Goal: Task Accomplishment & Management: Manage account settings

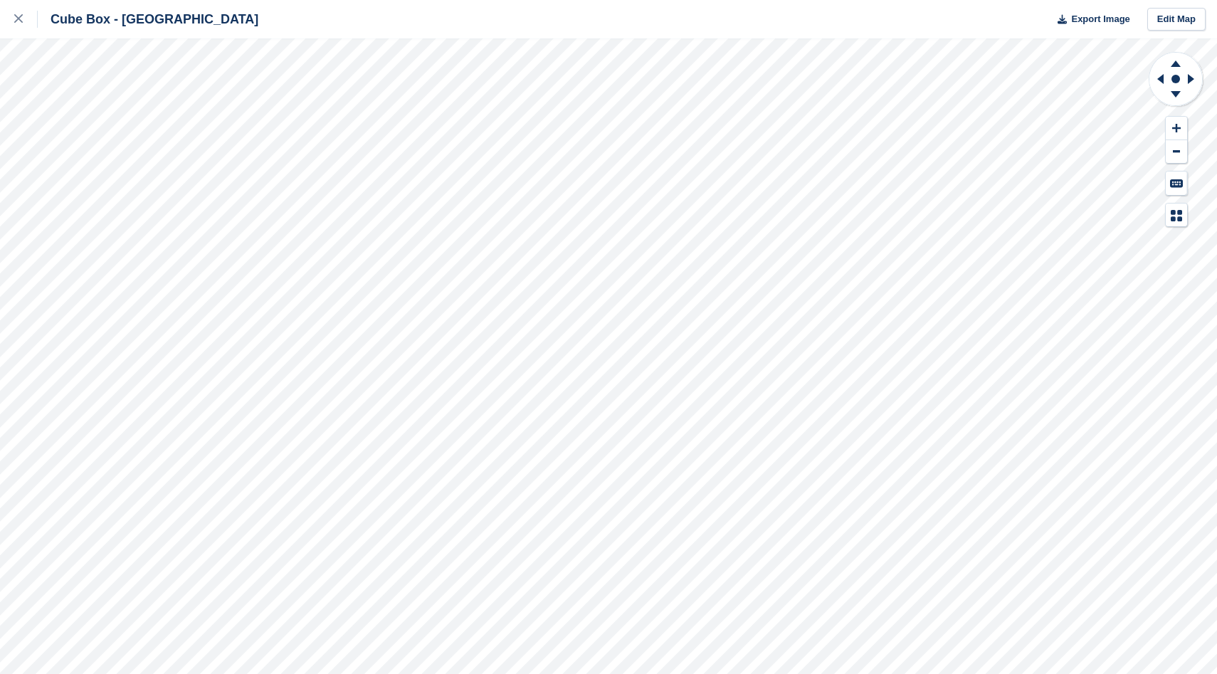
click at [17, 19] on icon at bounding box center [18, 18] width 9 height 9
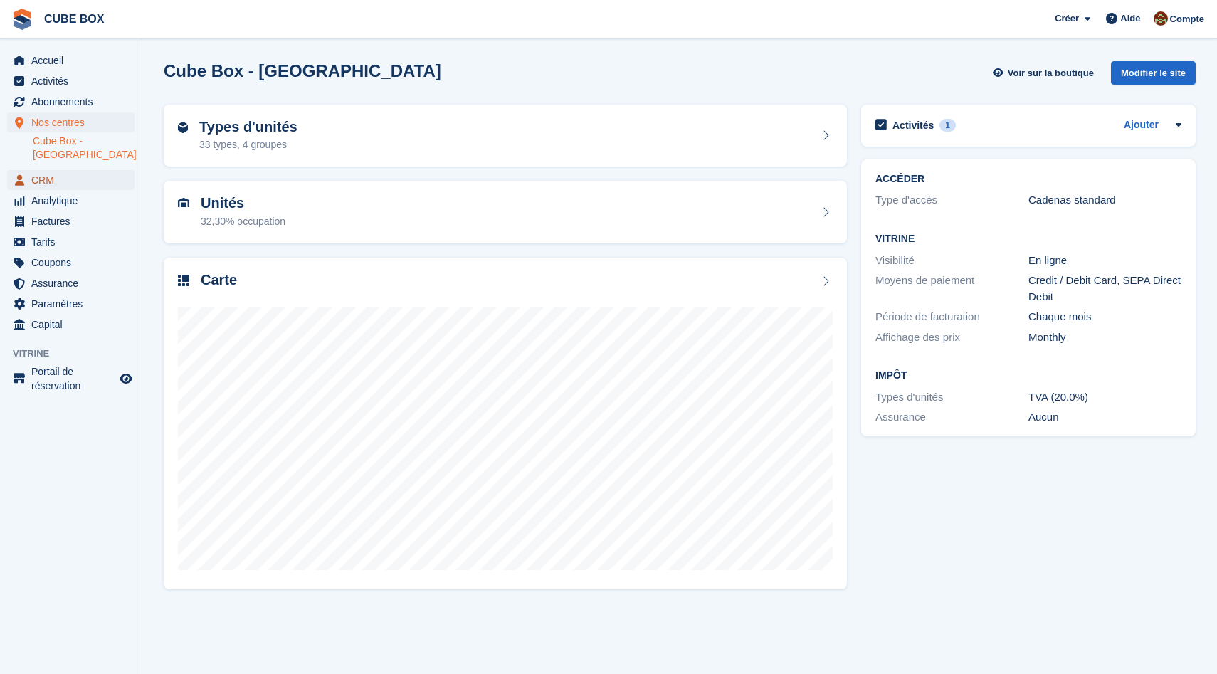
click at [63, 175] on span "CRM" at bounding box center [73, 180] width 85 height 20
click at [213, 278] on h2 "Carte" at bounding box center [219, 280] width 36 height 16
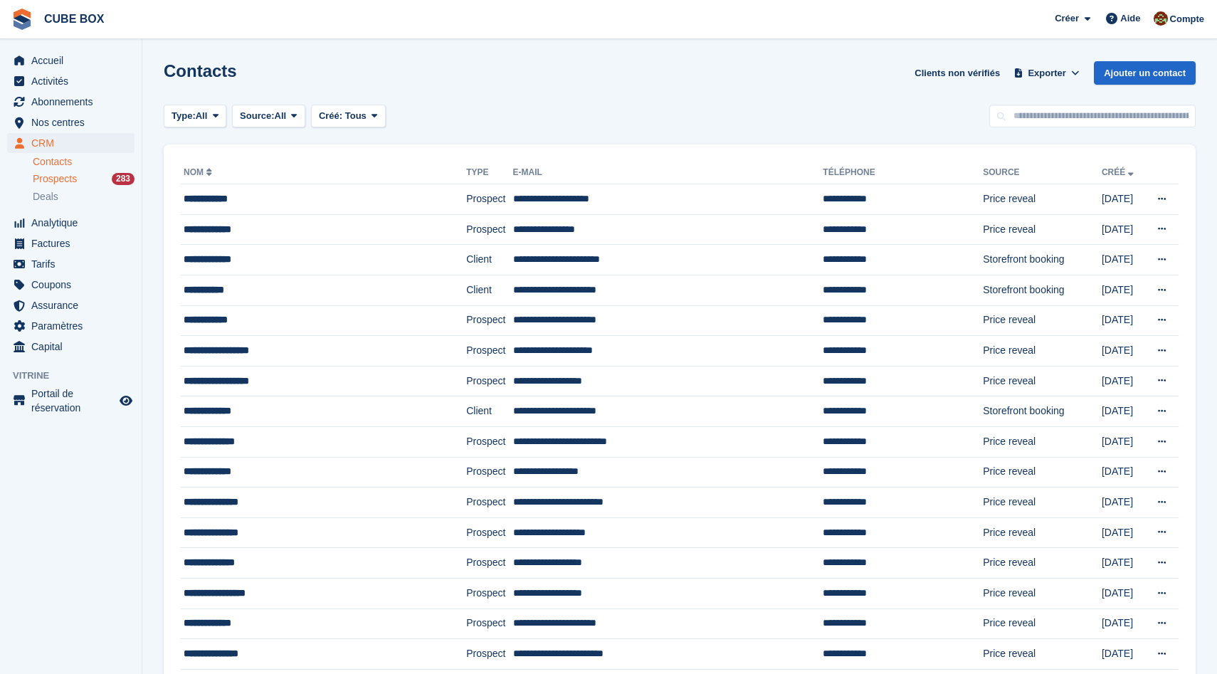
click at [56, 179] on span "Prospects" at bounding box center [55, 179] width 44 height 14
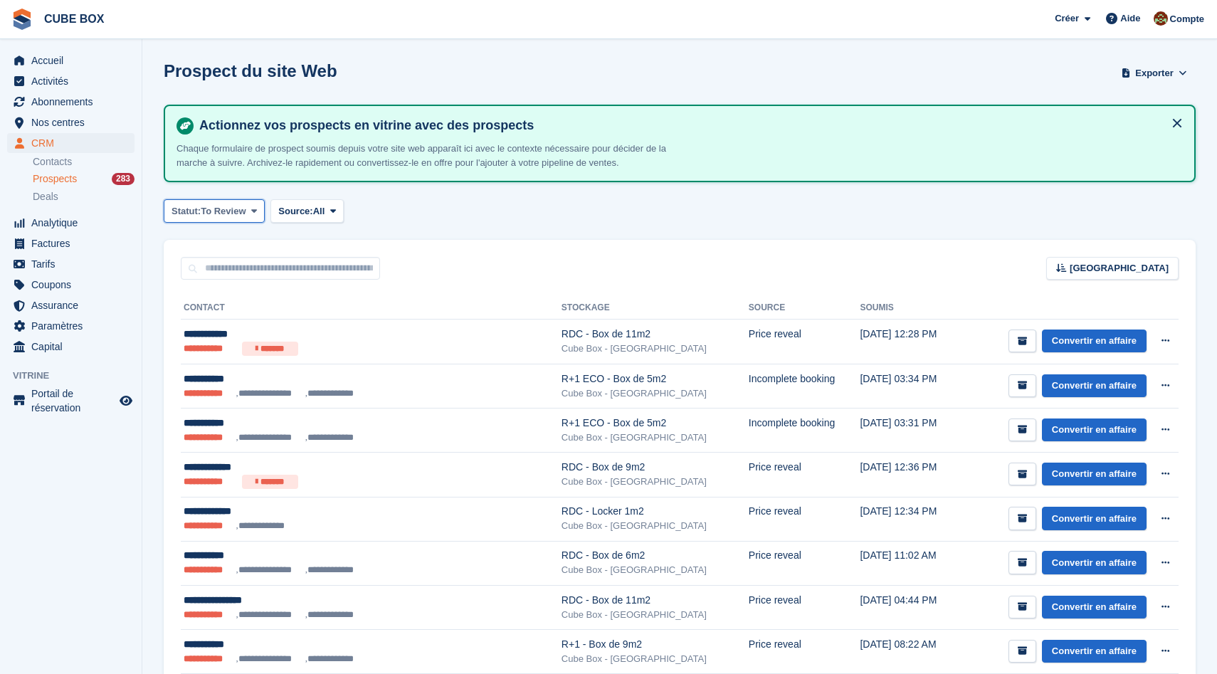
click at [256, 209] on span at bounding box center [253, 210] width 11 height 11
click at [309, 214] on span "Source:" at bounding box center [295, 211] width 34 height 14
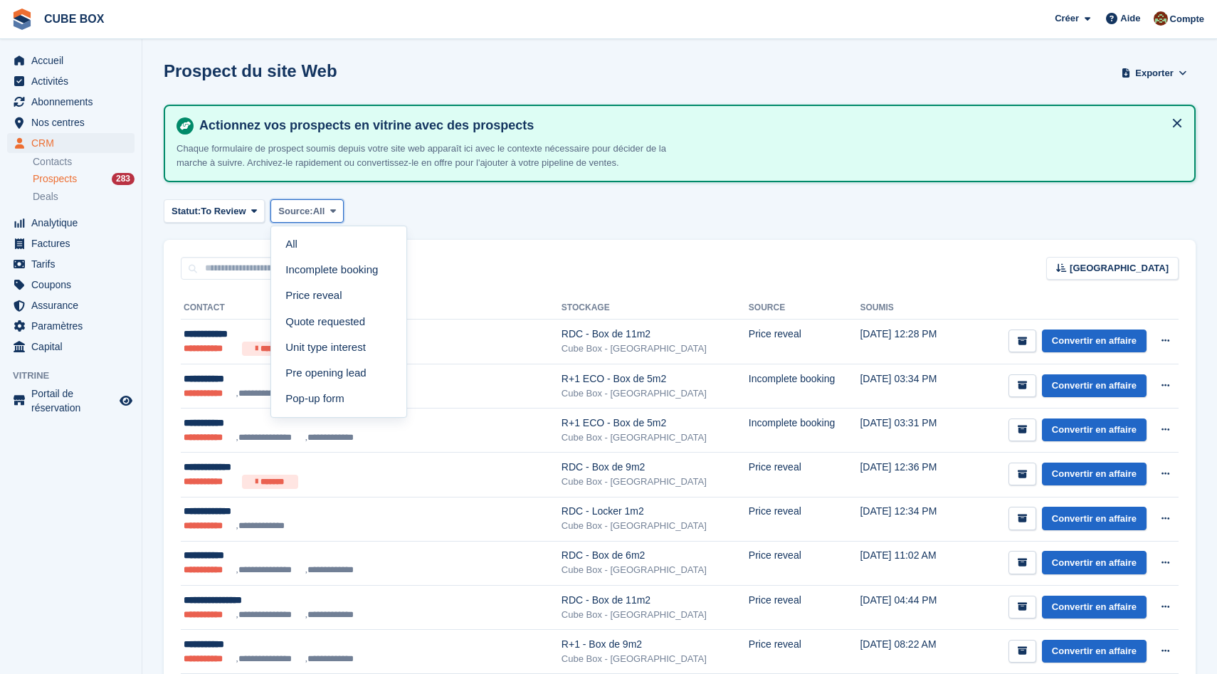
click at [309, 214] on span "Source:" at bounding box center [295, 211] width 34 height 14
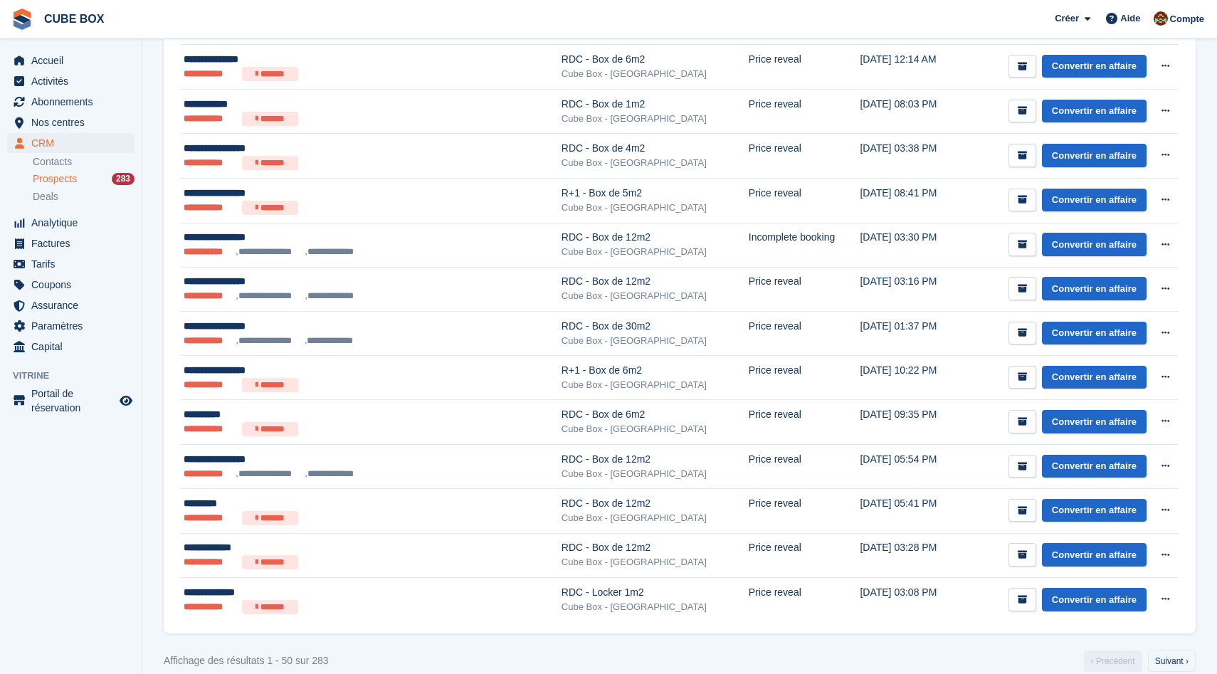
scroll to position [1937, 0]
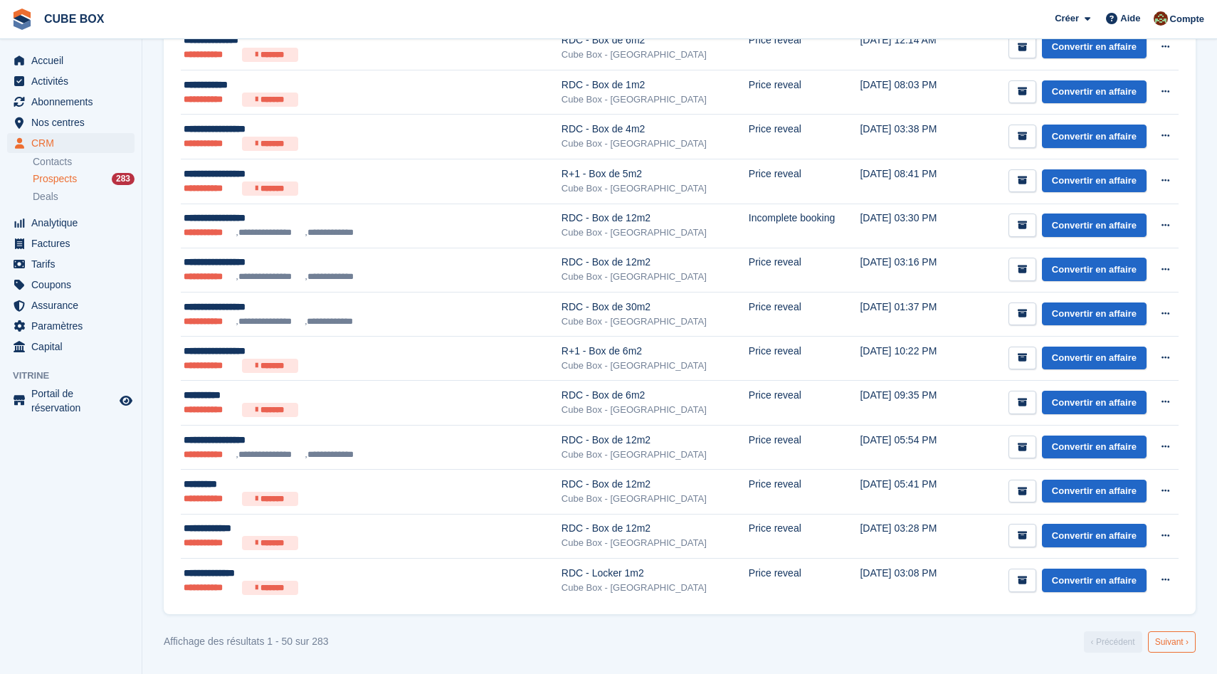
click at [1150, 646] on link "Suivant ›" at bounding box center [1172, 642] width 48 height 21
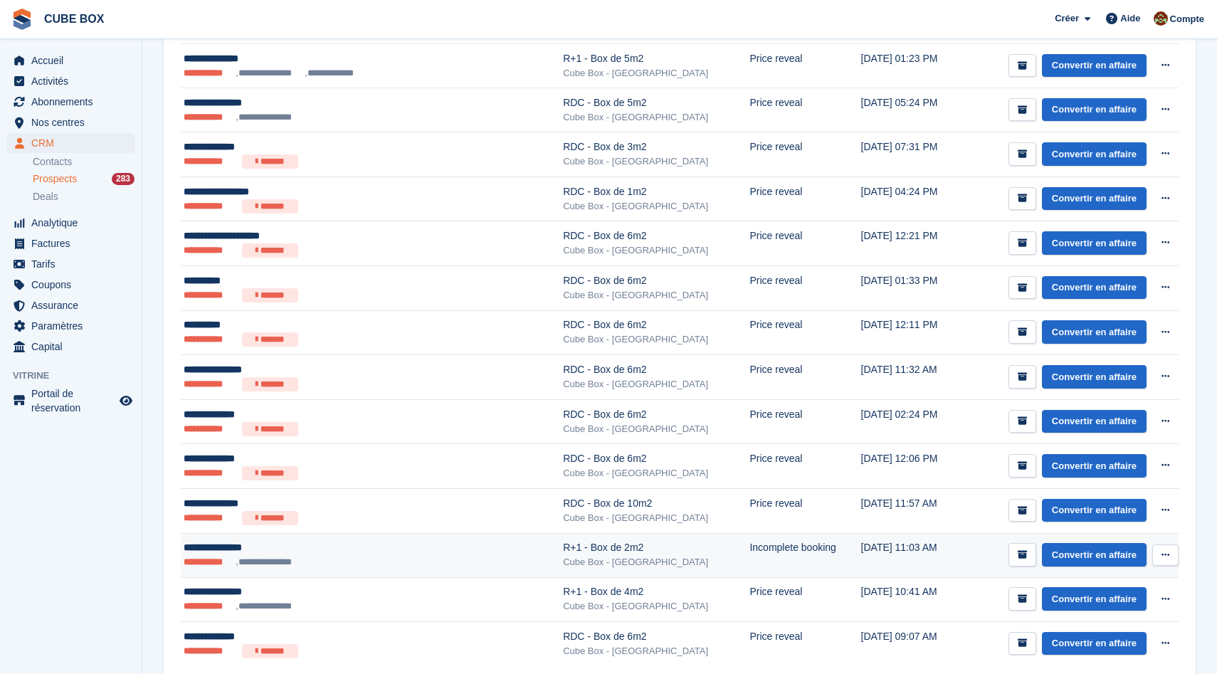
scroll to position [1939, 0]
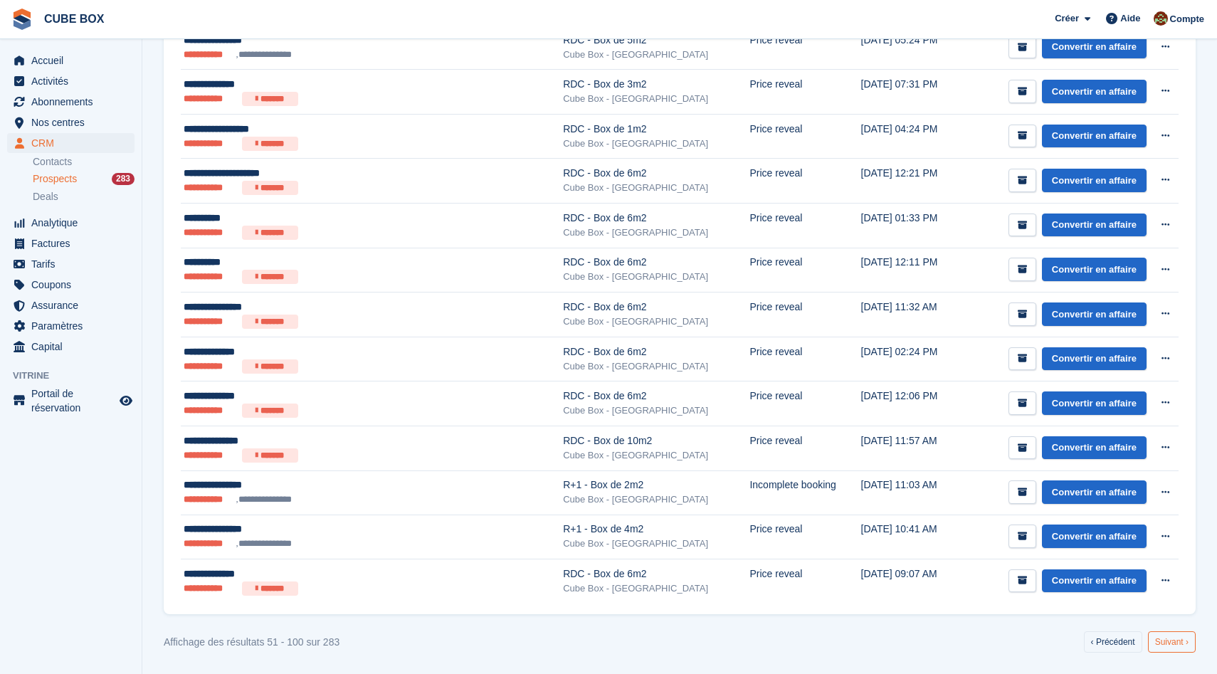
click at [1161, 641] on link "Suivant ›" at bounding box center [1172, 642] width 48 height 21
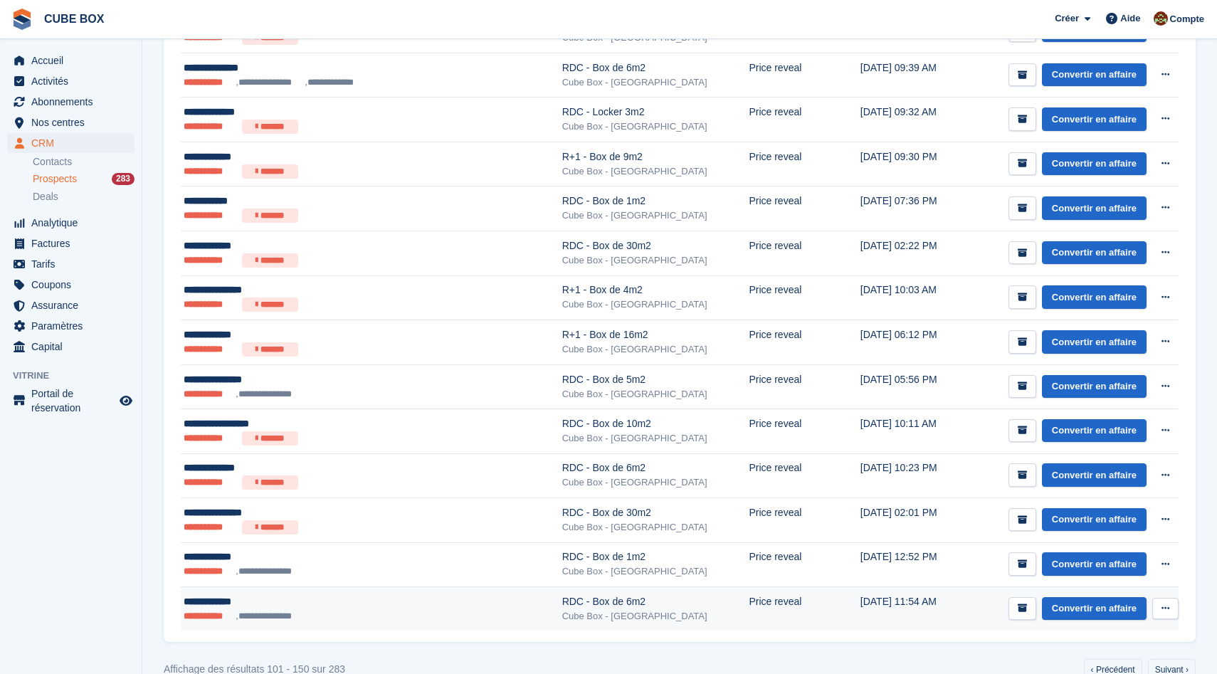
scroll to position [1939, 0]
